Goal: Use online tool/utility: Use online tool/utility

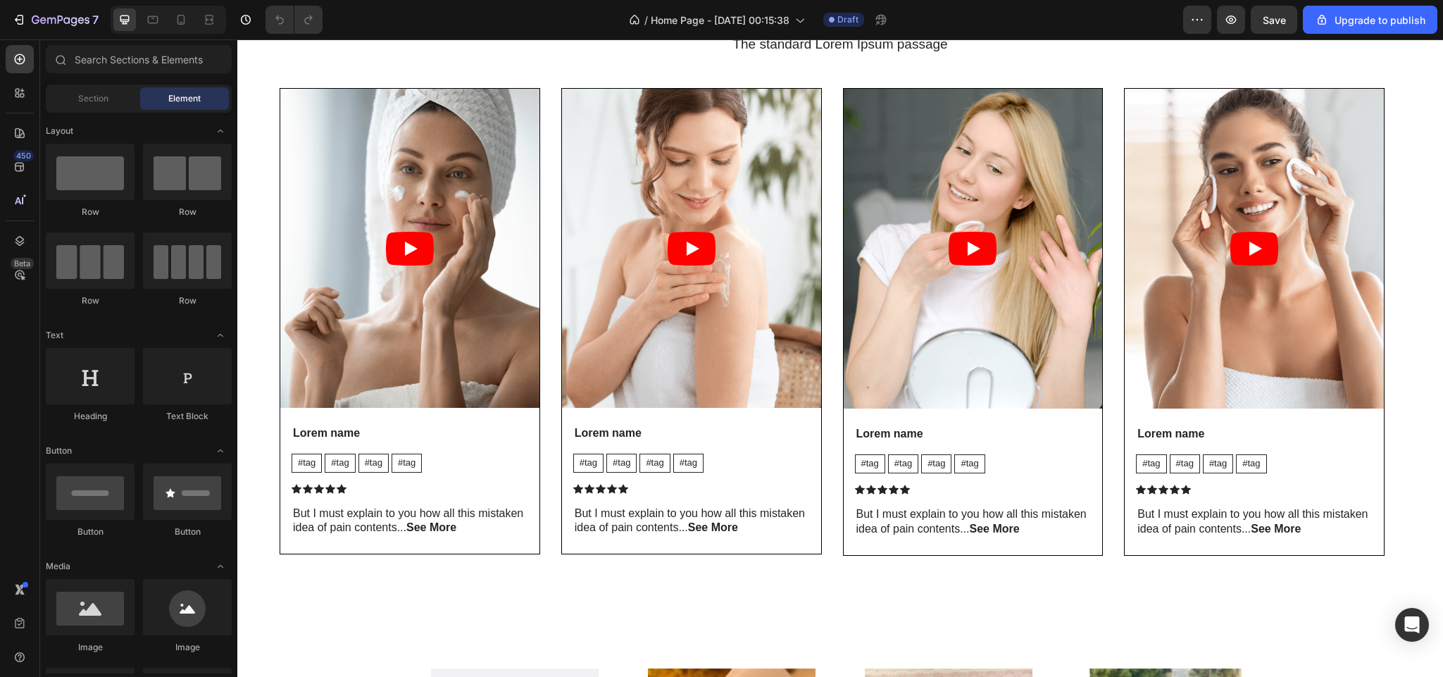
scroll to position [1544, 0]
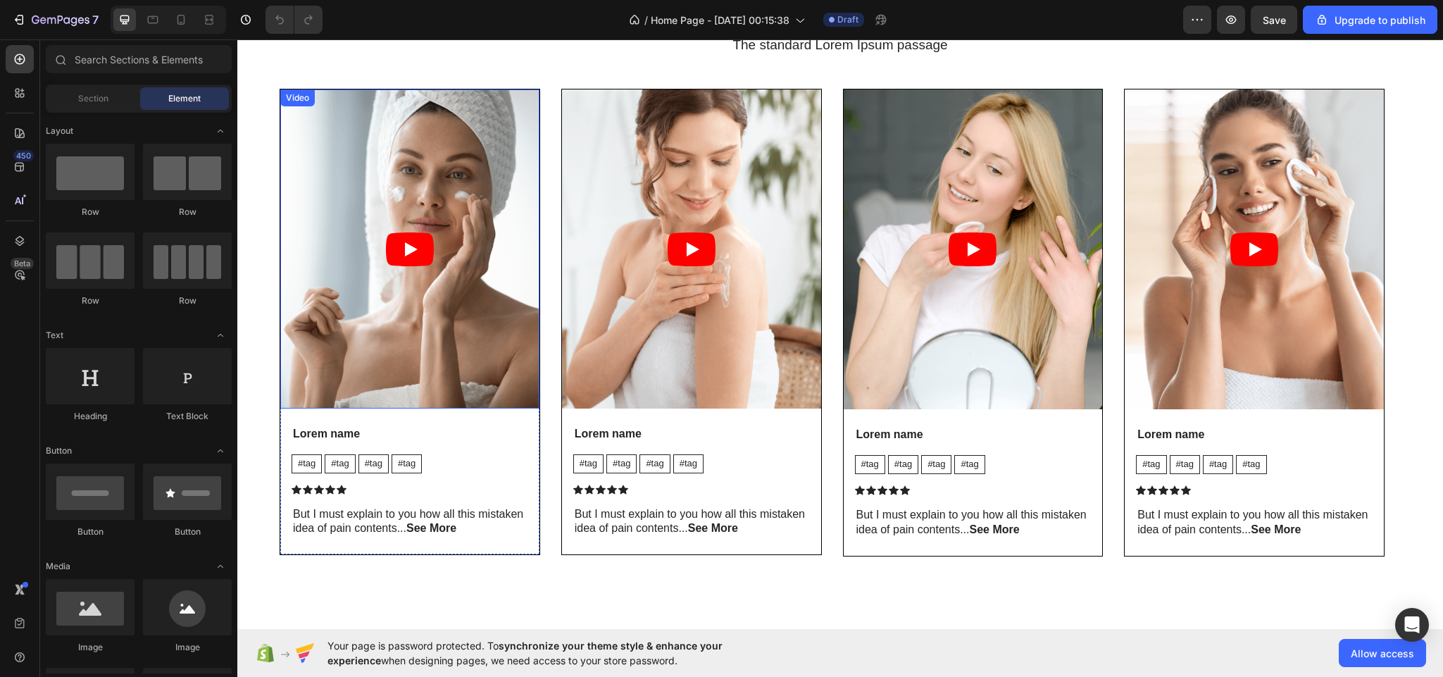
click at [474, 359] on article at bounding box center [409, 248] width 259 height 319
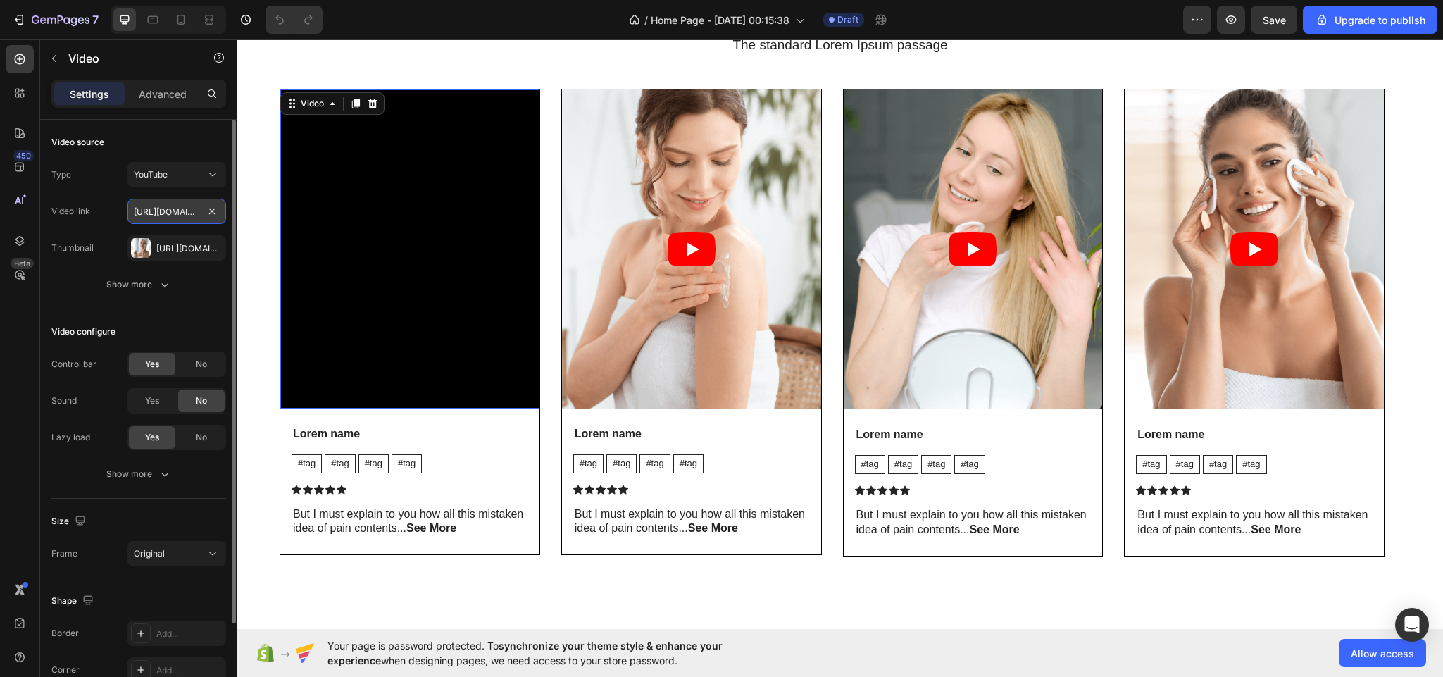
click at [184, 214] on input "[URL][DOMAIN_NAME]" at bounding box center [176, 211] width 99 height 25
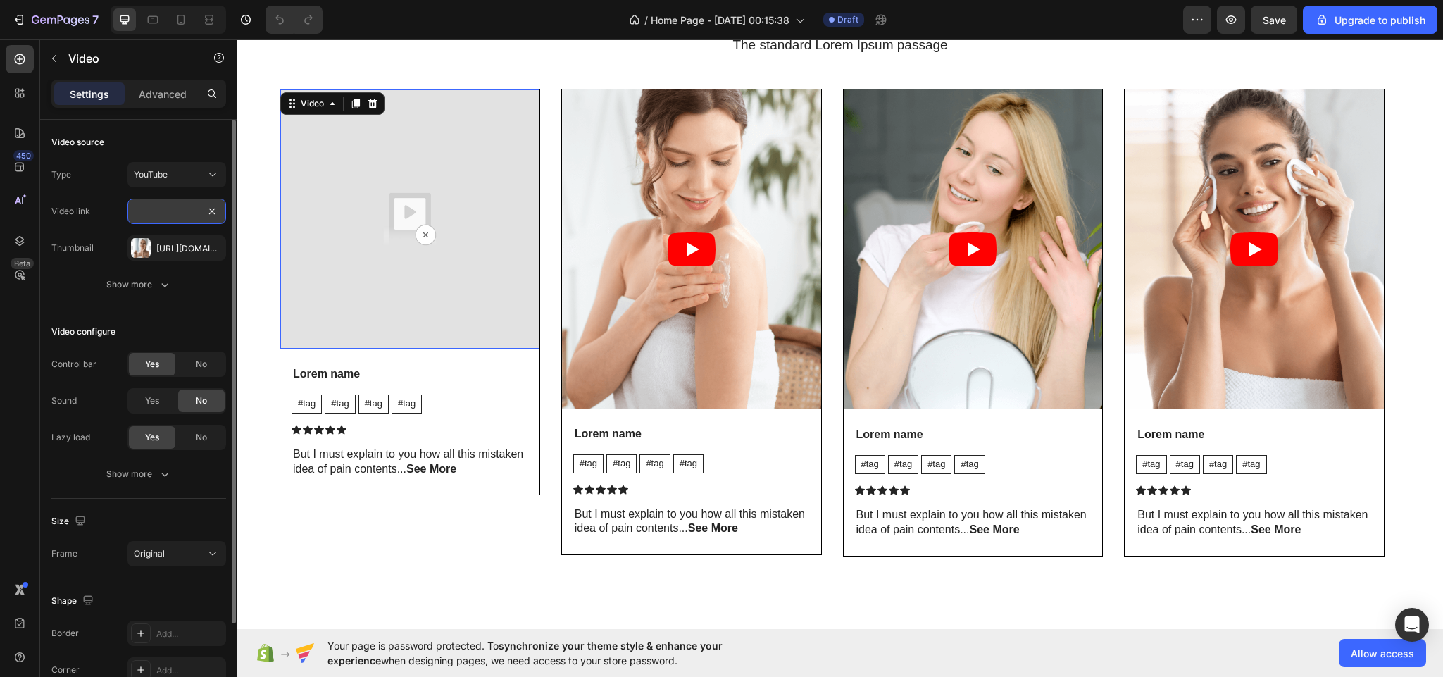
paste input "[URL][DOMAIN_NAME]"
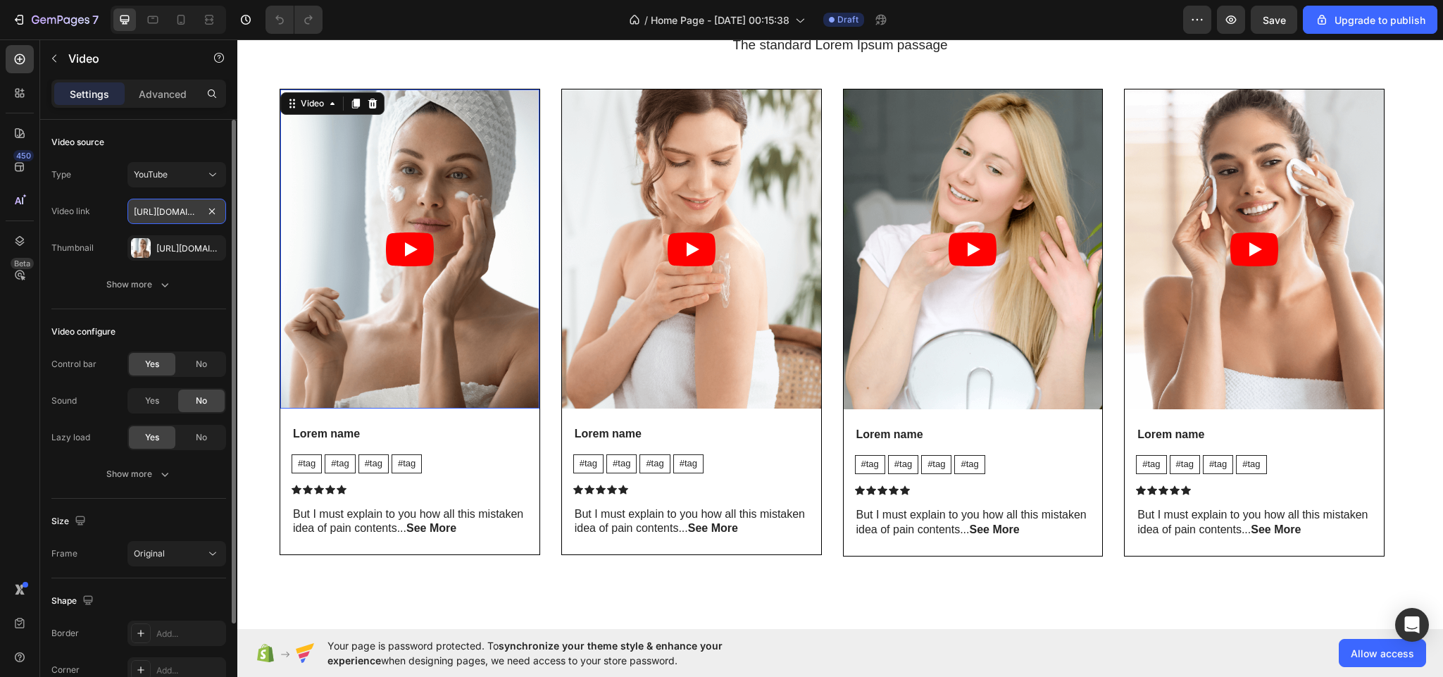
scroll to position [0, 129]
click at [383, 263] on article at bounding box center [409, 248] width 259 height 319
type input "[URL][DOMAIN_NAME]"
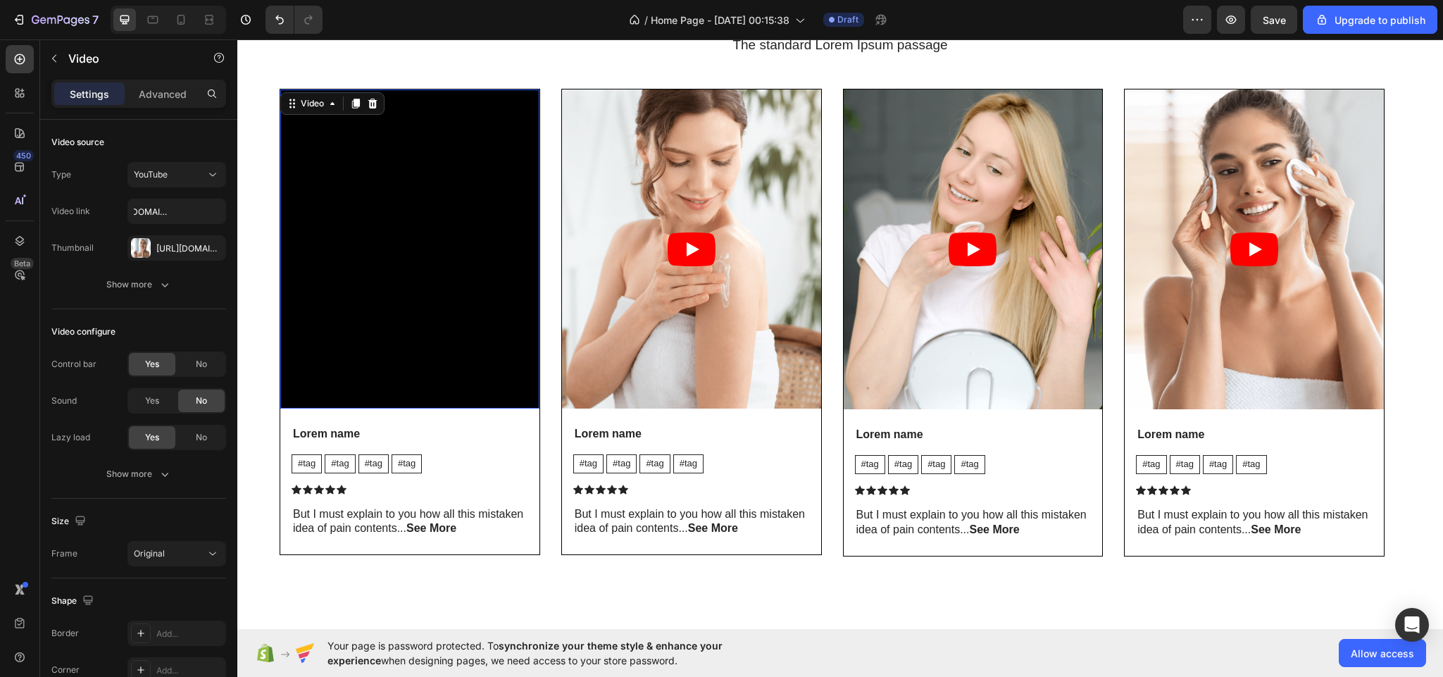
scroll to position [0, 0]
click at [657, 338] on article at bounding box center [691, 248] width 259 height 319
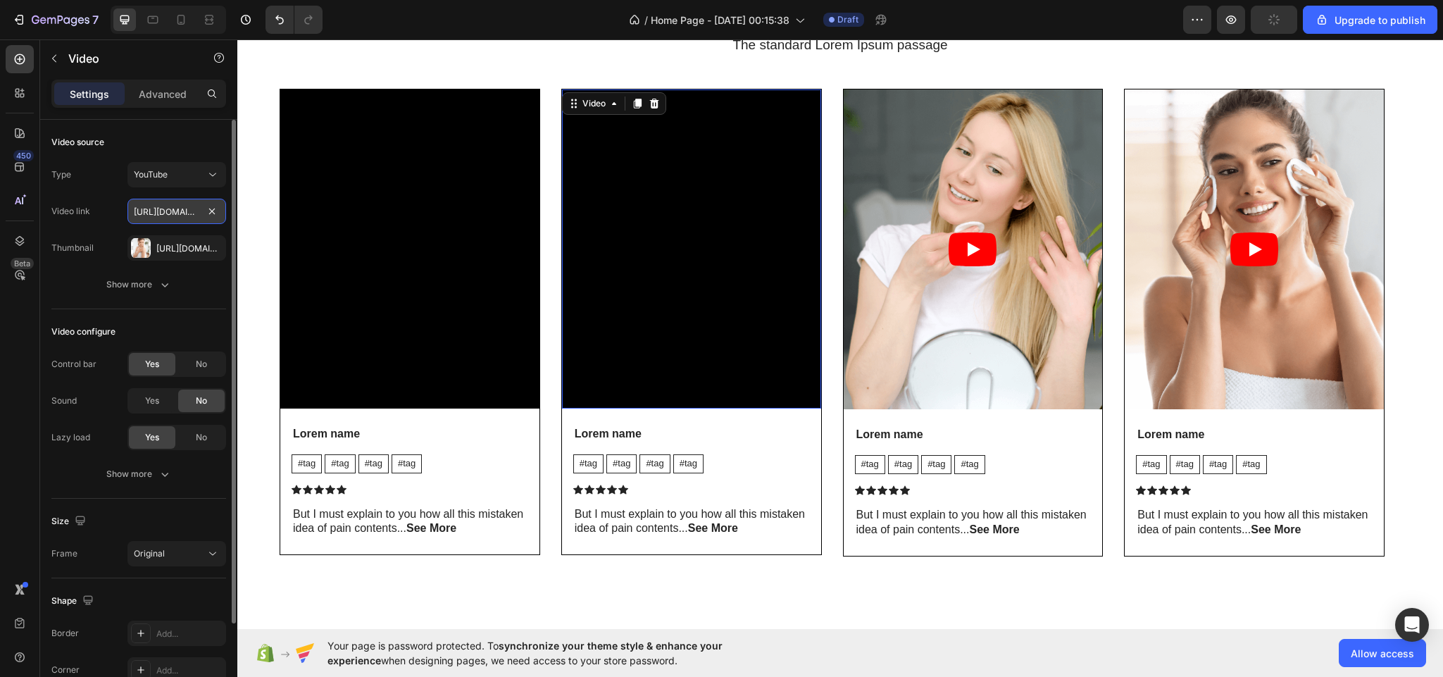
click at [173, 213] on input "[URL][DOMAIN_NAME]" at bounding box center [176, 211] width 99 height 25
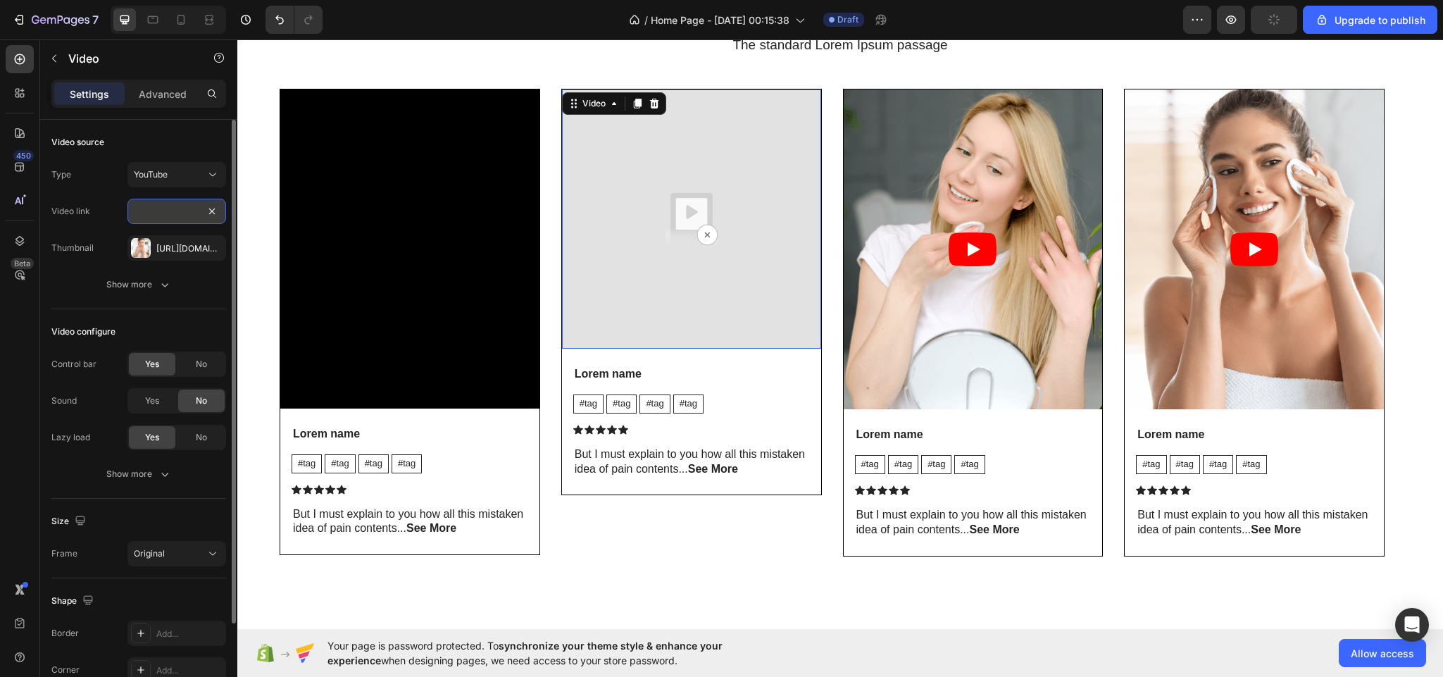
paste input "[URL][DOMAIN_NAME]"
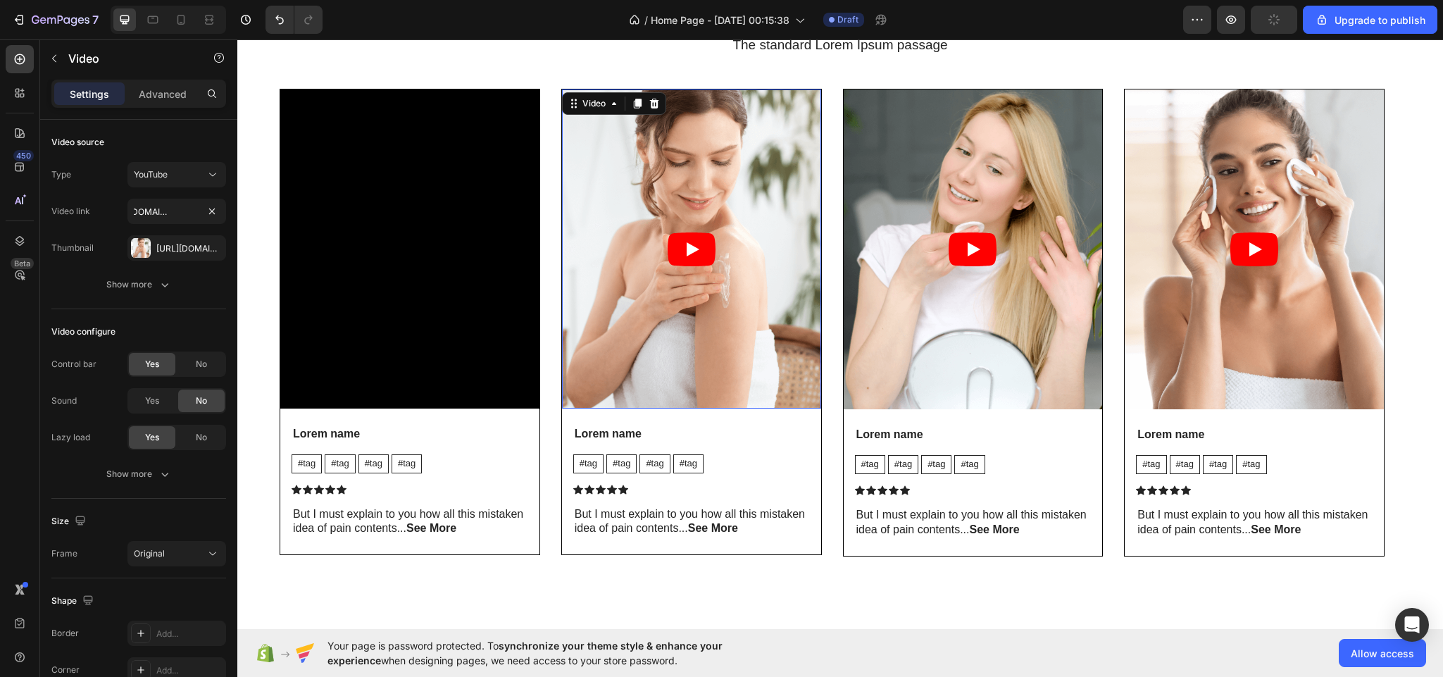
click at [638, 313] on article at bounding box center [691, 248] width 259 height 319
type input "[URL][DOMAIN_NAME]"
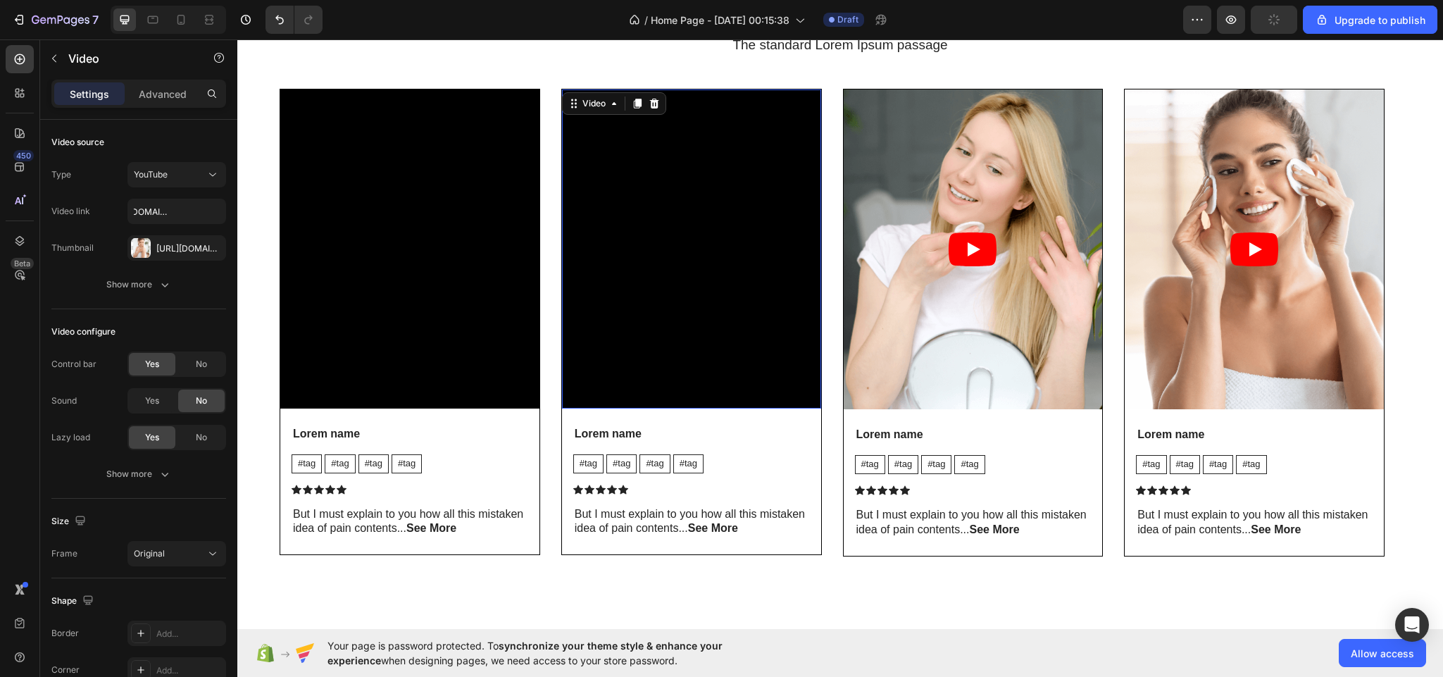
scroll to position [0, 0]
click at [930, 351] on article at bounding box center [972, 249] width 259 height 320
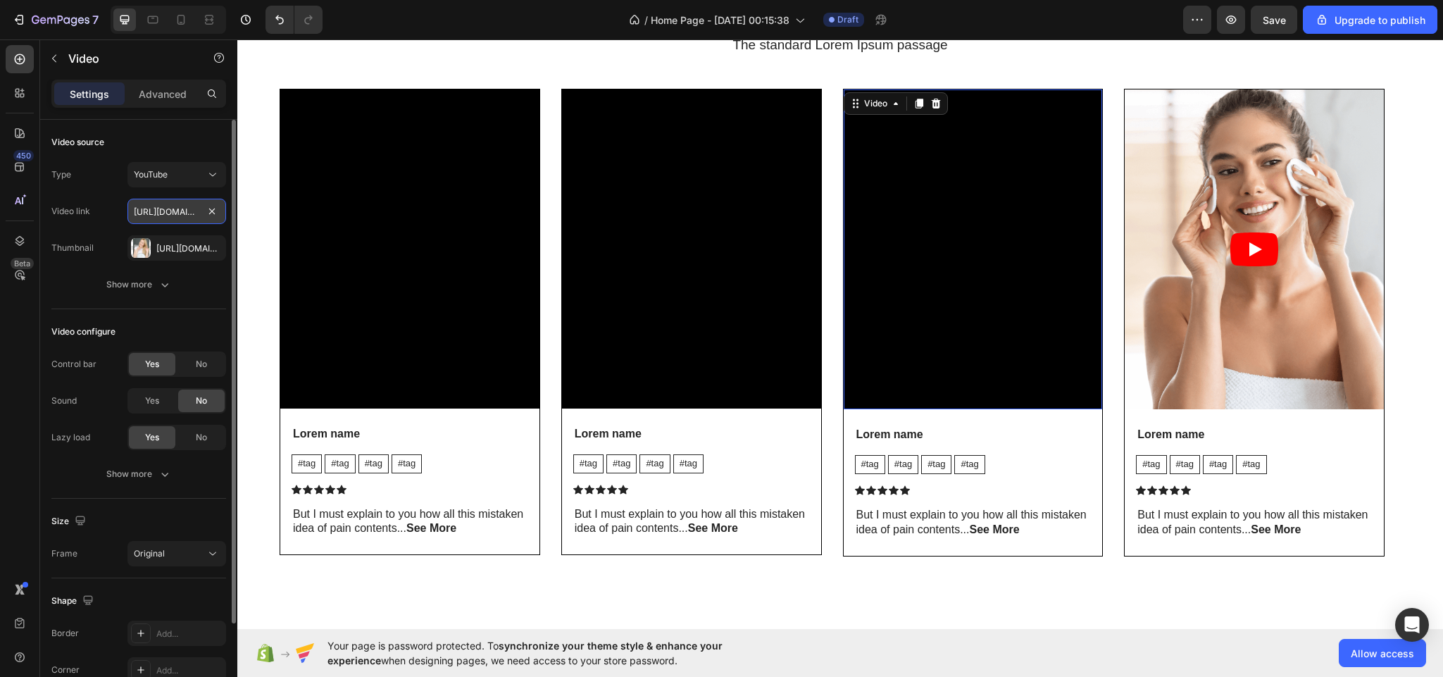
click at [176, 215] on input "[URL][DOMAIN_NAME]" at bounding box center [176, 211] width 99 height 25
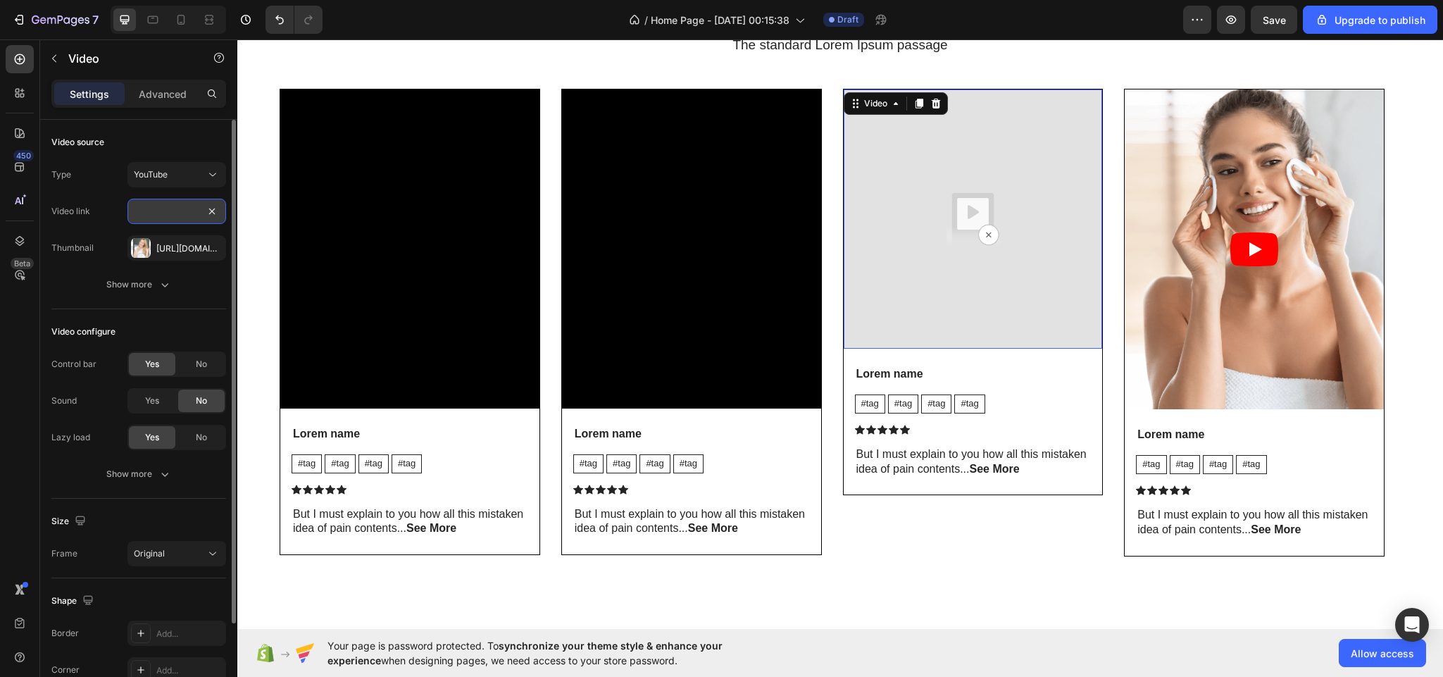
paste input "[URL][DOMAIN_NAME]"
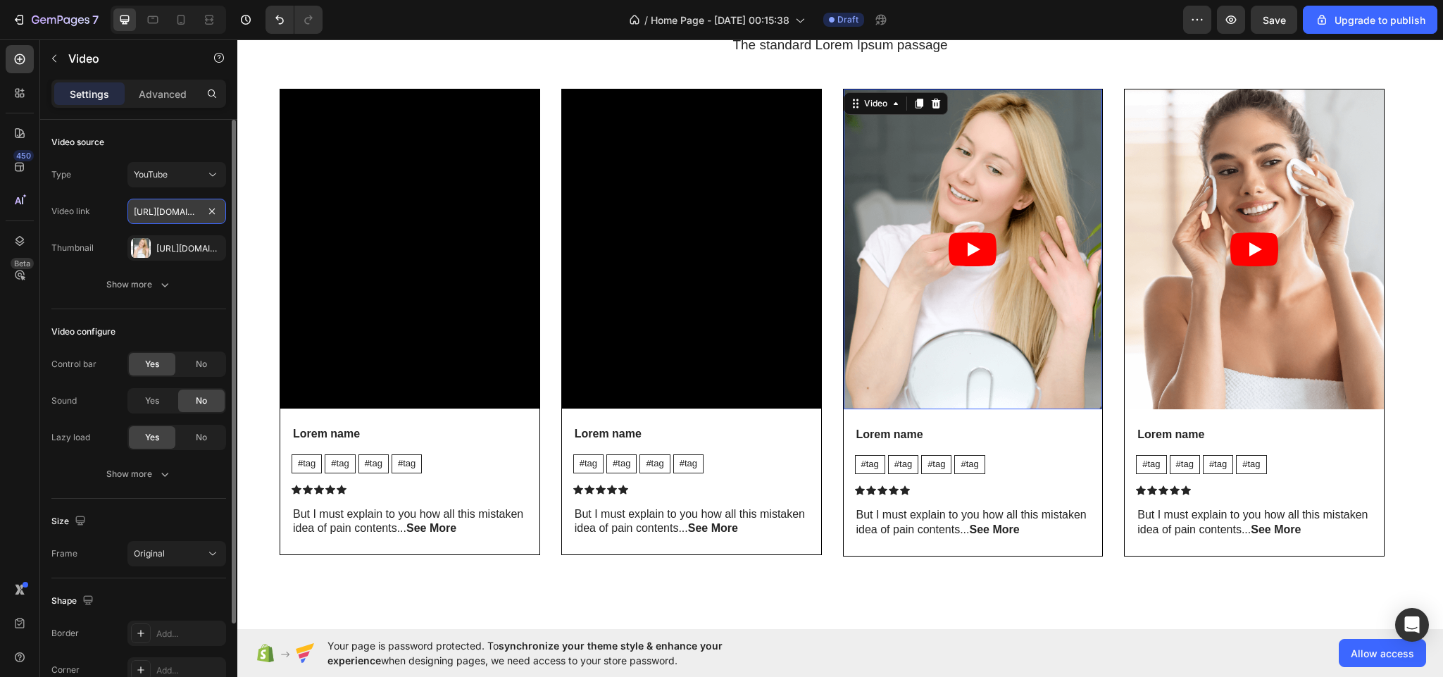
scroll to position [0, 127]
click at [913, 292] on article at bounding box center [972, 249] width 259 height 320
type input "[URL][DOMAIN_NAME]"
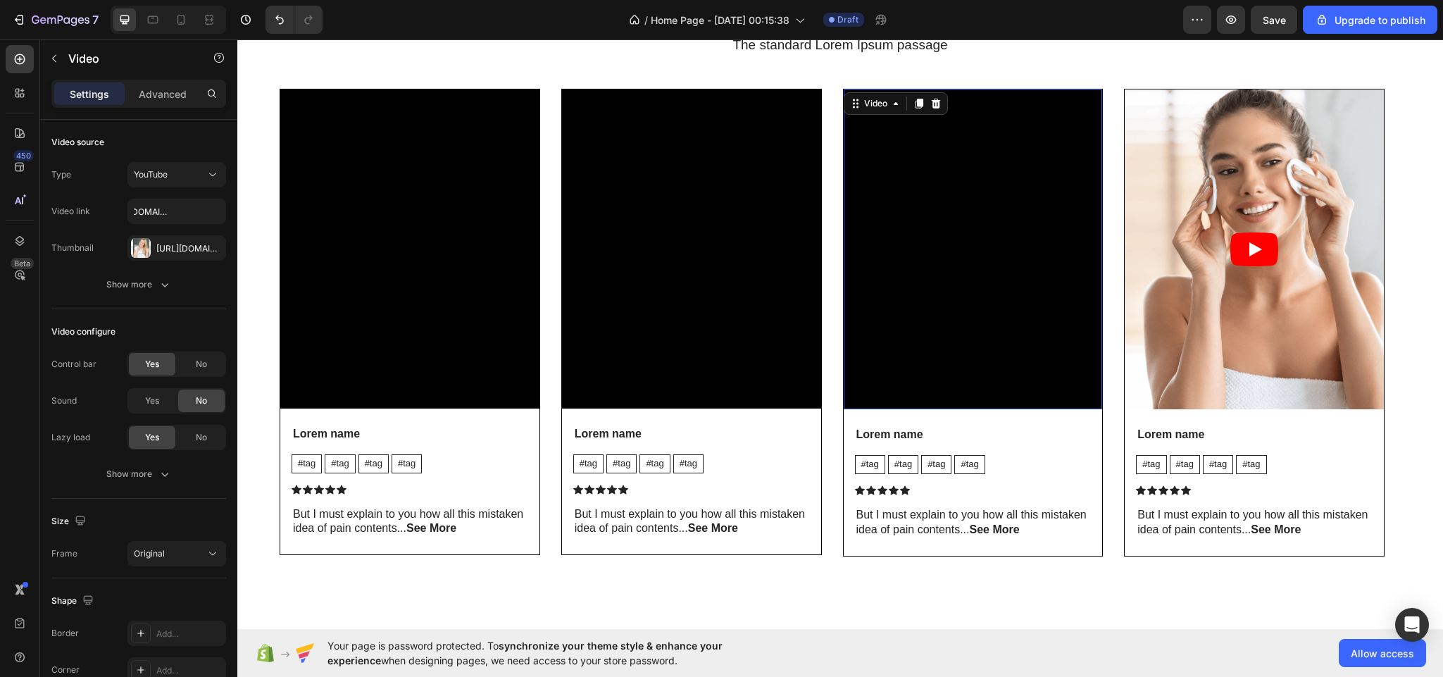
scroll to position [0, 0]
click at [1198, 328] on article at bounding box center [1253, 249] width 259 height 320
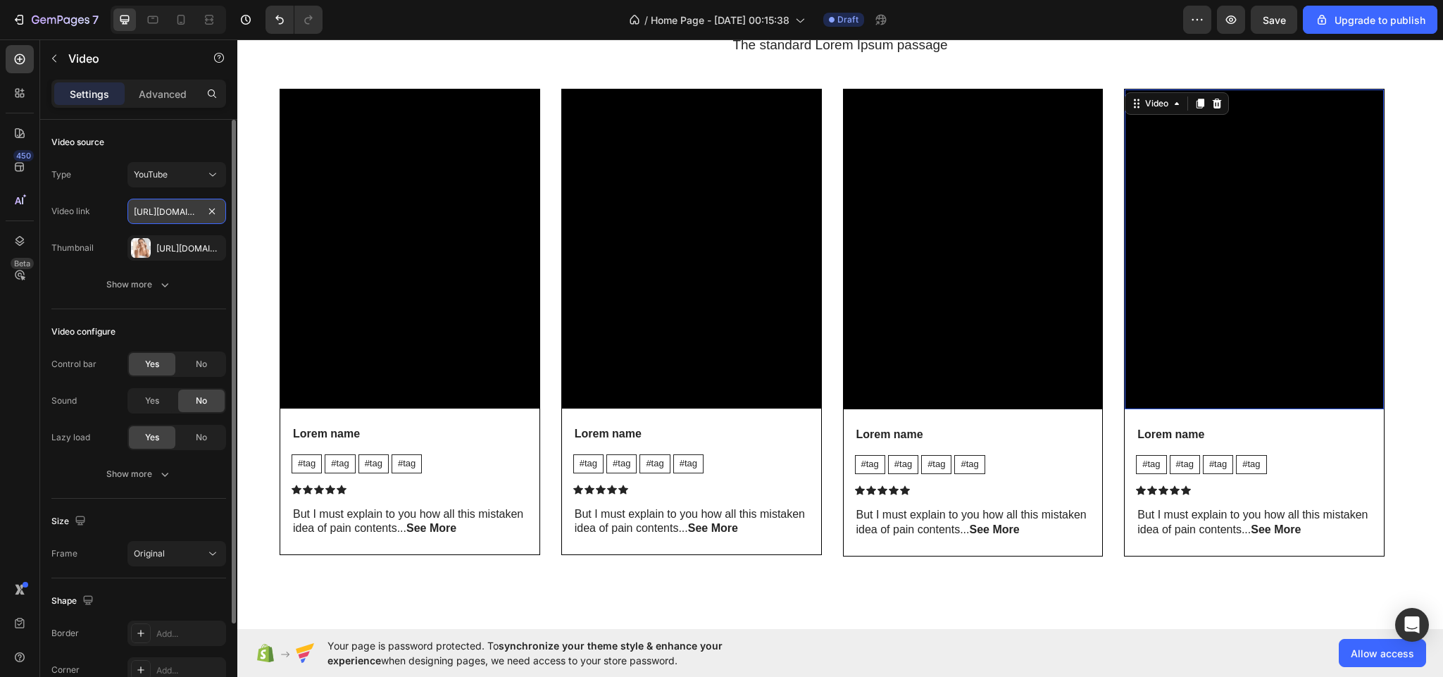
click at [182, 214] on input "[URL][DOMAIN_NAME]" at bounding box center [176, 211] width 99 height 25
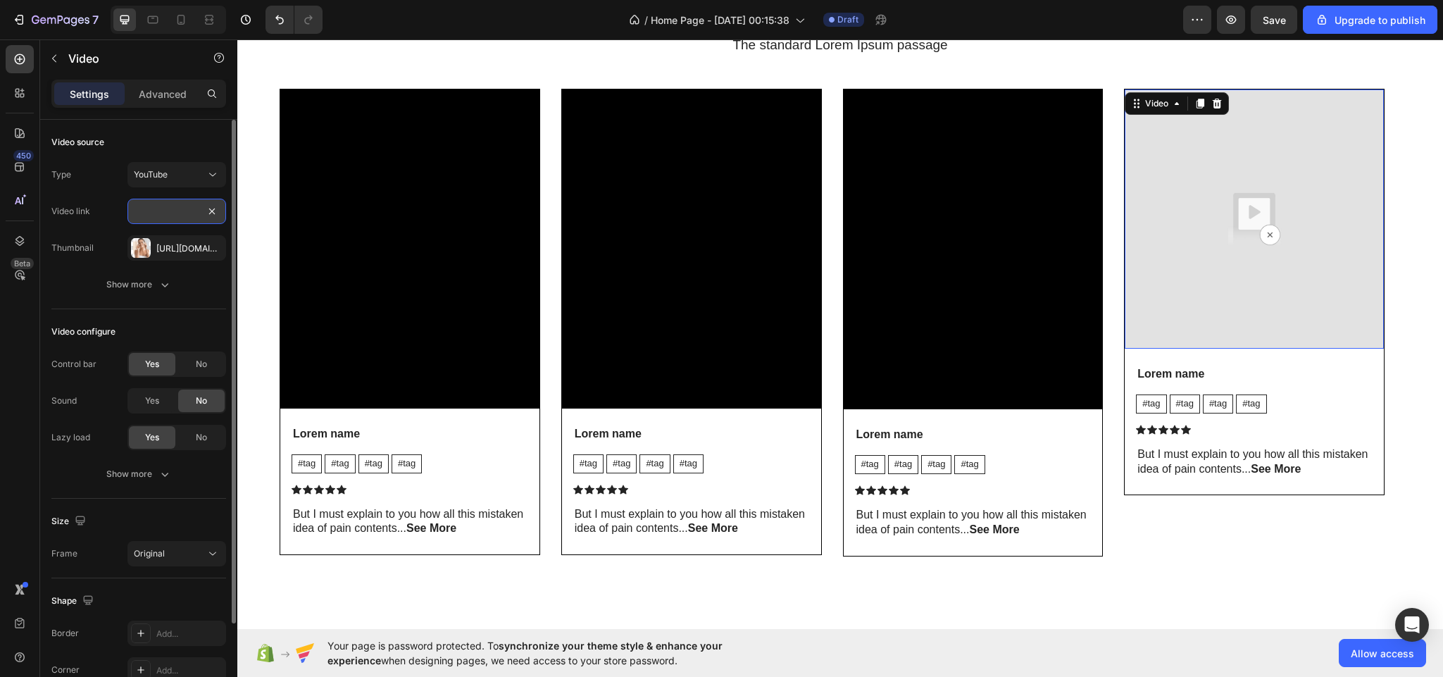
paste input "[URL][DOMAIN_NAME]"
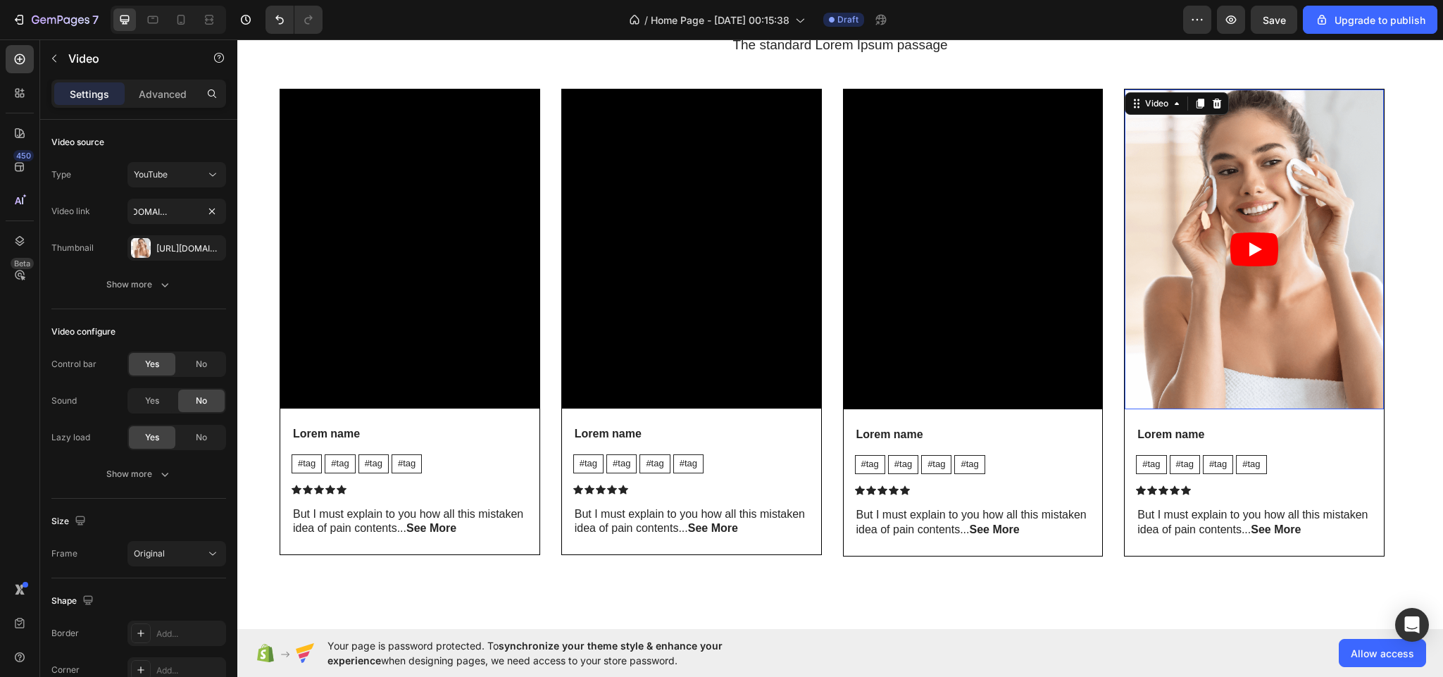
click at [1172, 280] on article at bounding box center [1253, 249] width 259 height 320
type input "[URL][DOMAIN_NAME]"
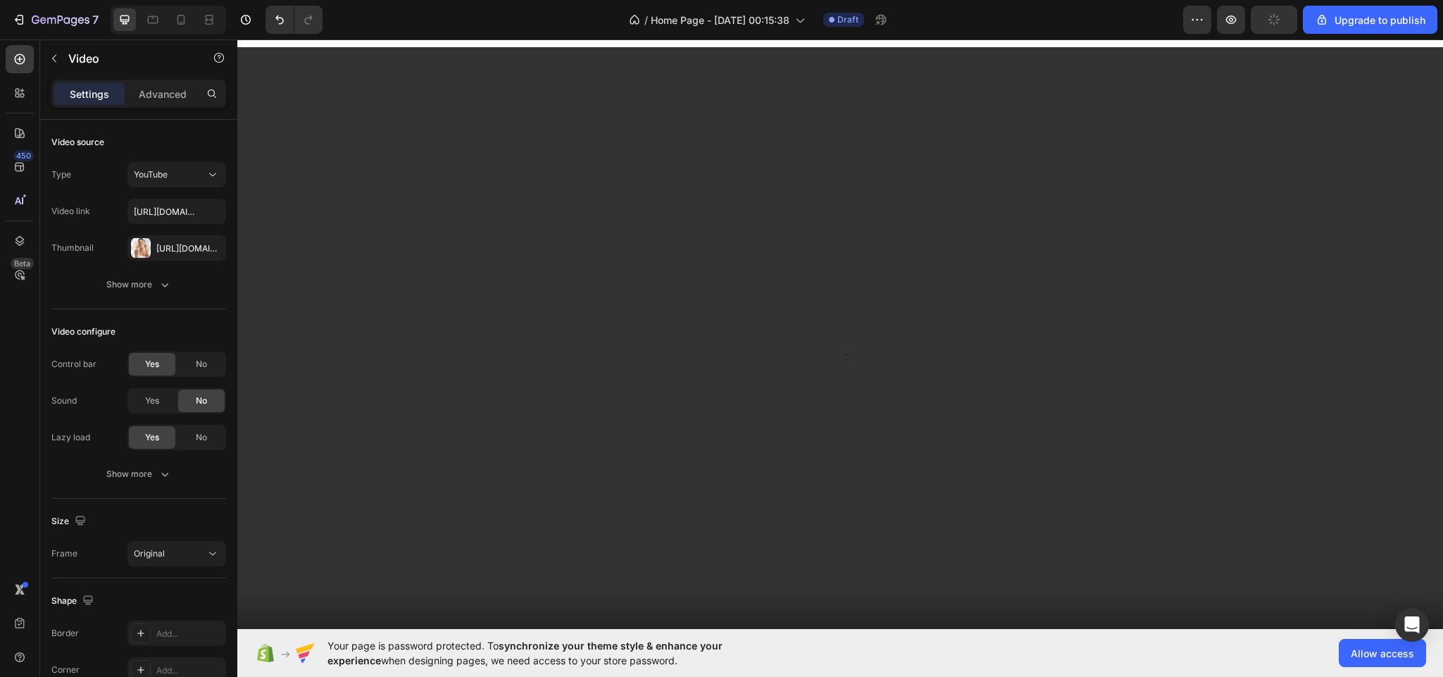
scroll to position [5304, 0]
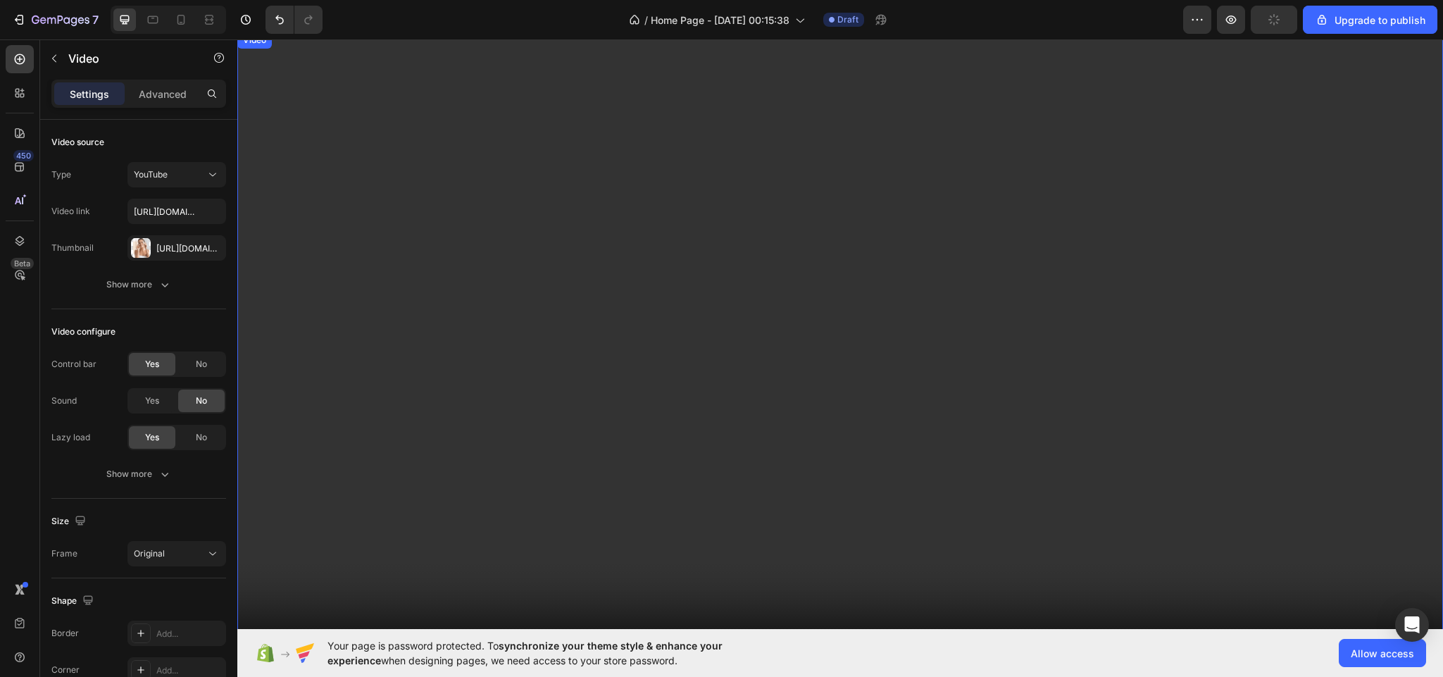
click at [1050, 482] on video at bounding box center [839, 371] width 1205 height 678
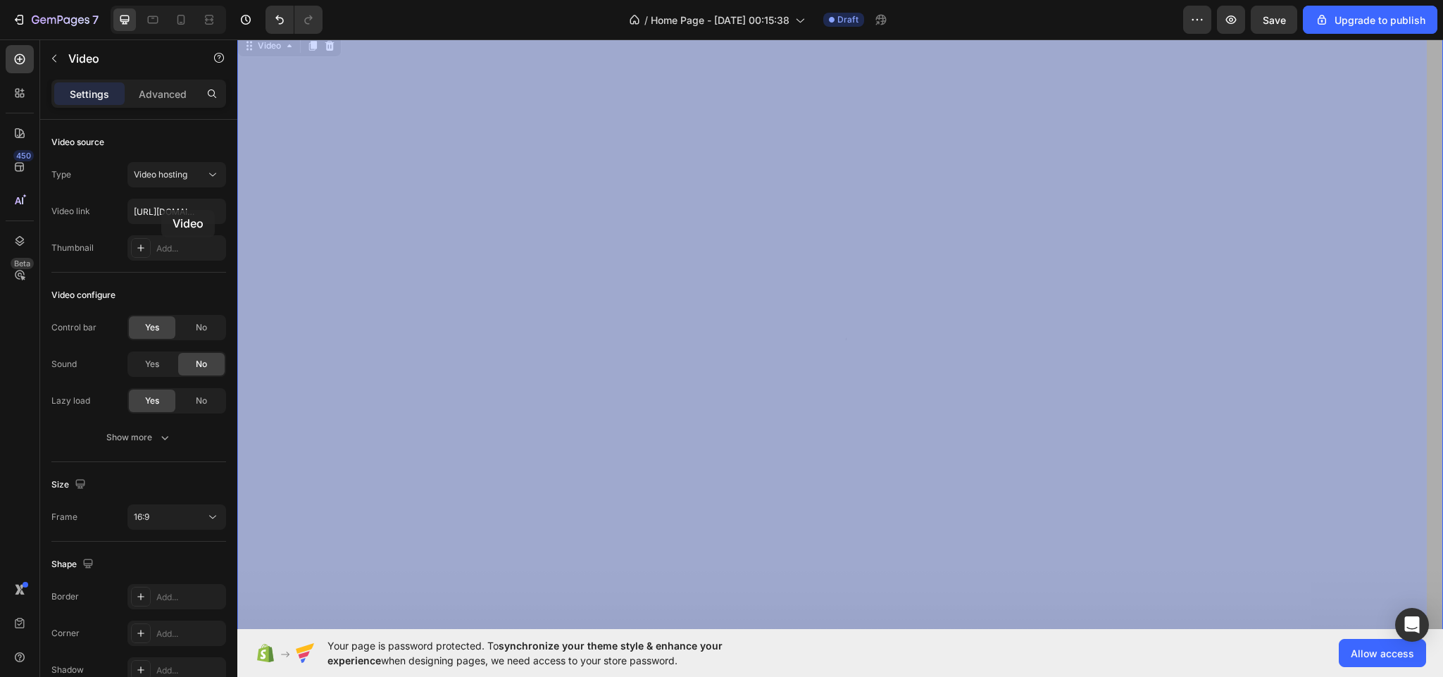
drag, startPoint x: 520, startPoint y: 299, endPoint x: 161, endPoint y: 210, distance: 369.2
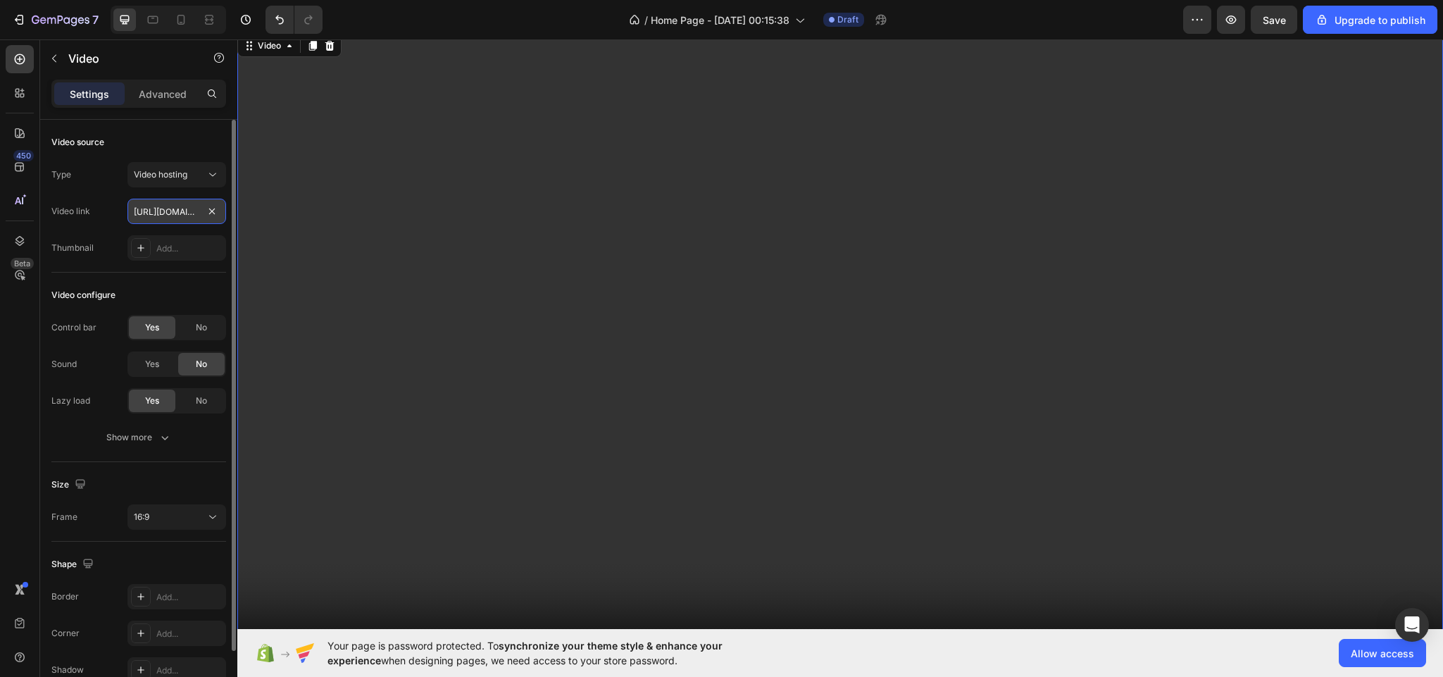
click at [161, 210] on input "[URL][DOMAIN_NAME]" at bounding box center [176, 211] width 99 height 25
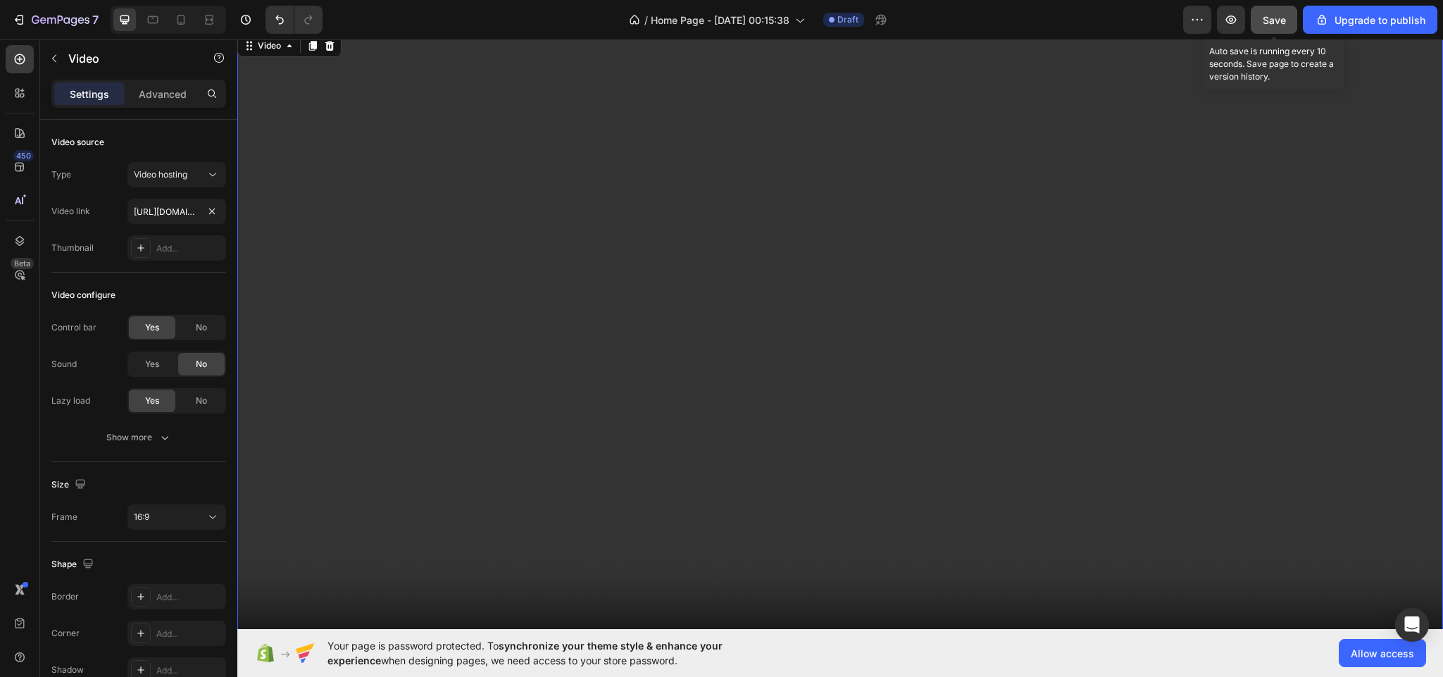
click at [1276, 26] on div "Save" at bounding box center [1273, 20] width 23 height 15
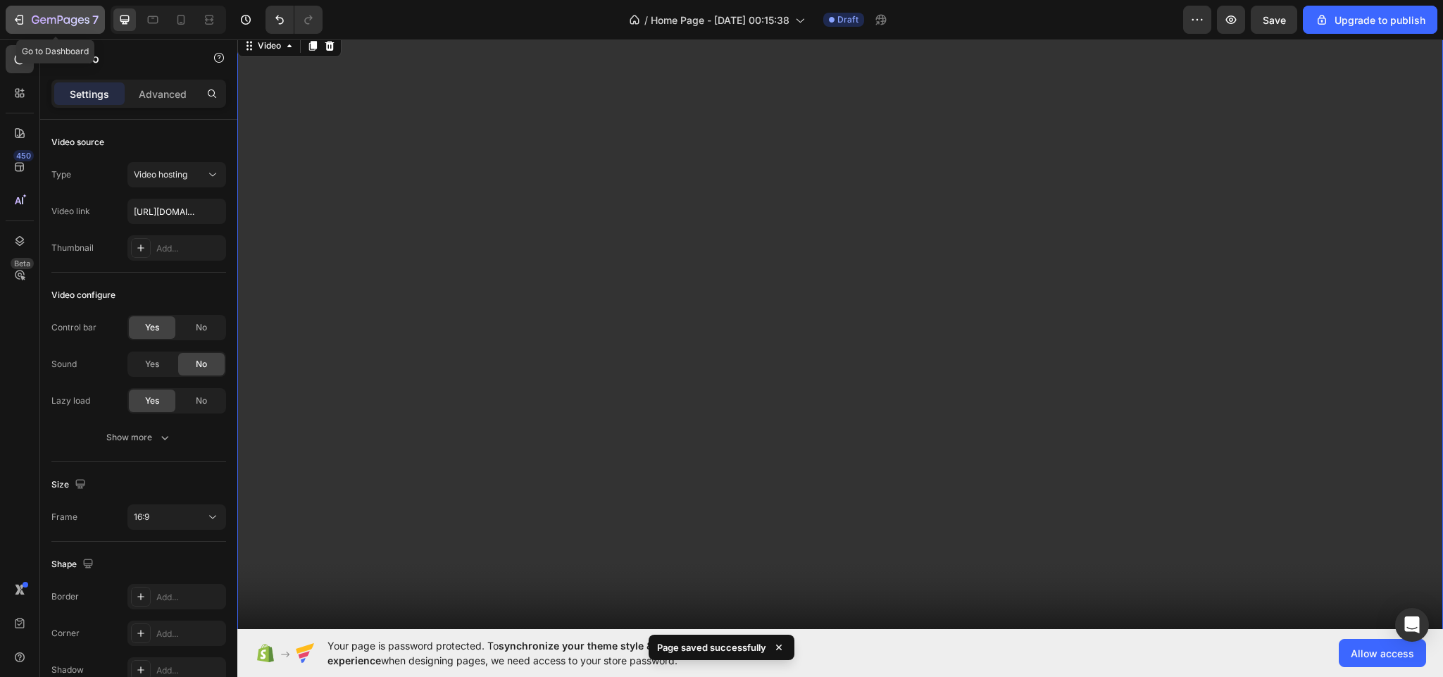
click at [8, 11] on button "7" at bounding box center [55, 20] width 99 height 28
